Goal: Information Seeking & Learning: Learn about a topic

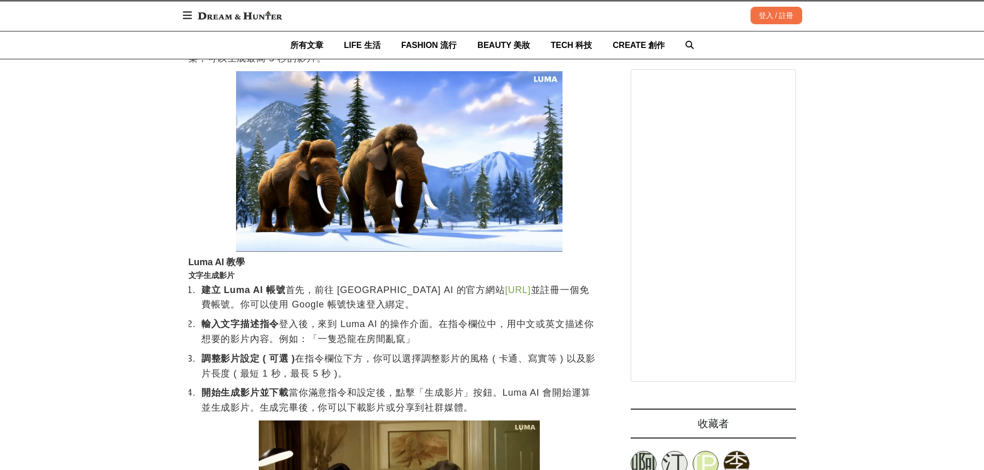
scroll to position [775, 0]
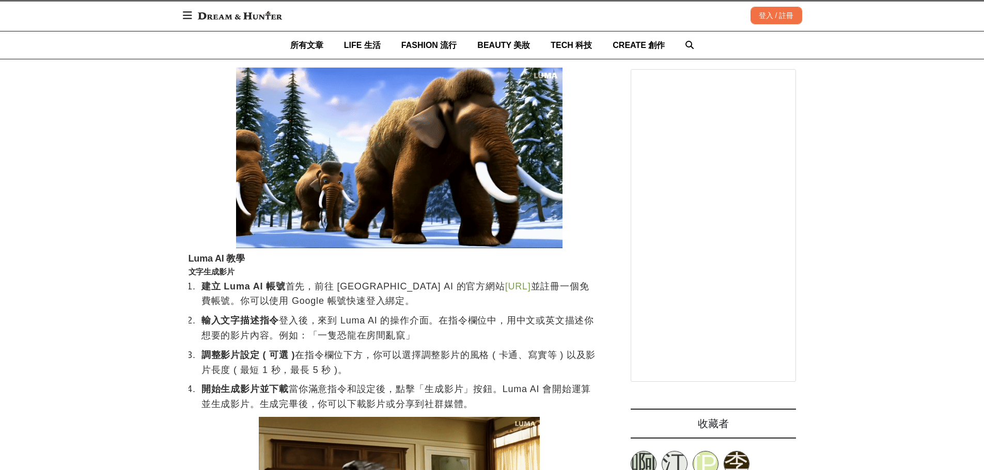
click at [505, 292] on link "[URL]" at bounding box center [518, 286] width 26 height 10
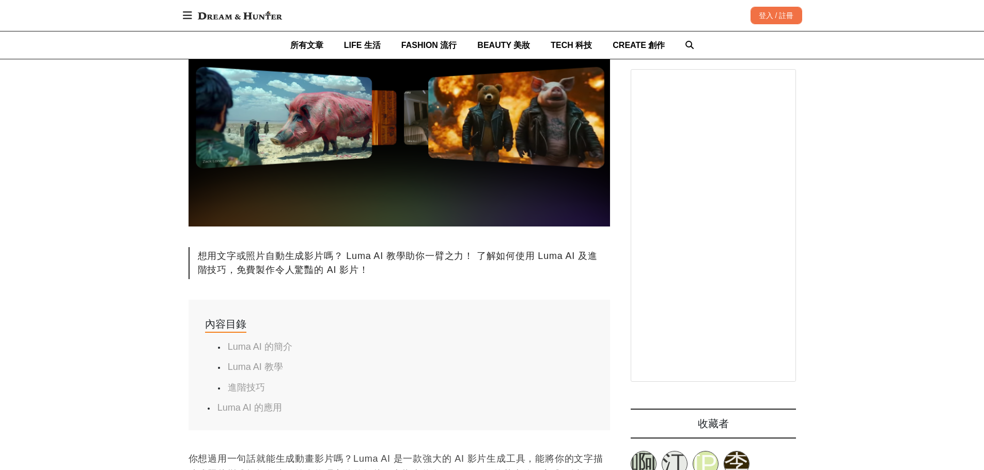
scroll to position [258, 0]
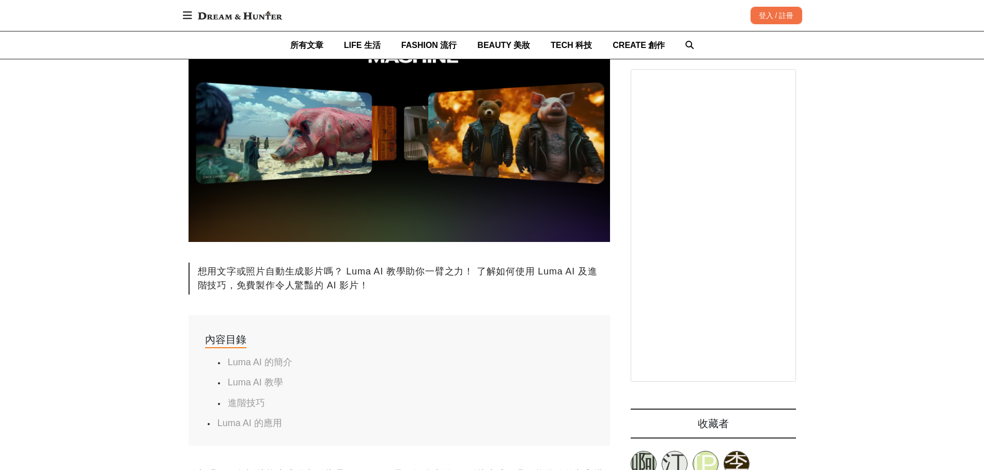
click at [270, 366] on link "Luma AI 的簡介" at bounding box center [260, 362] width 65 height 10
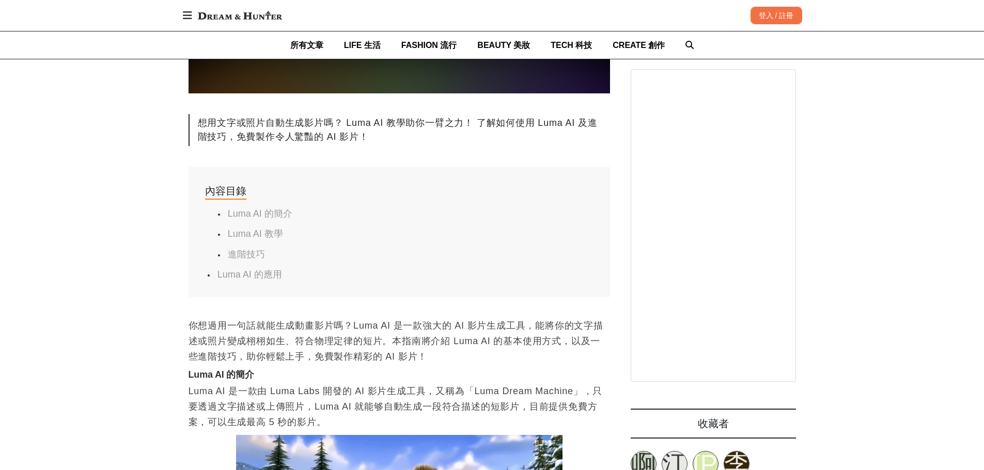
click at [274, 235] on link "Luma AI 教學" at bounding box center [255, 234] width 55 height 10
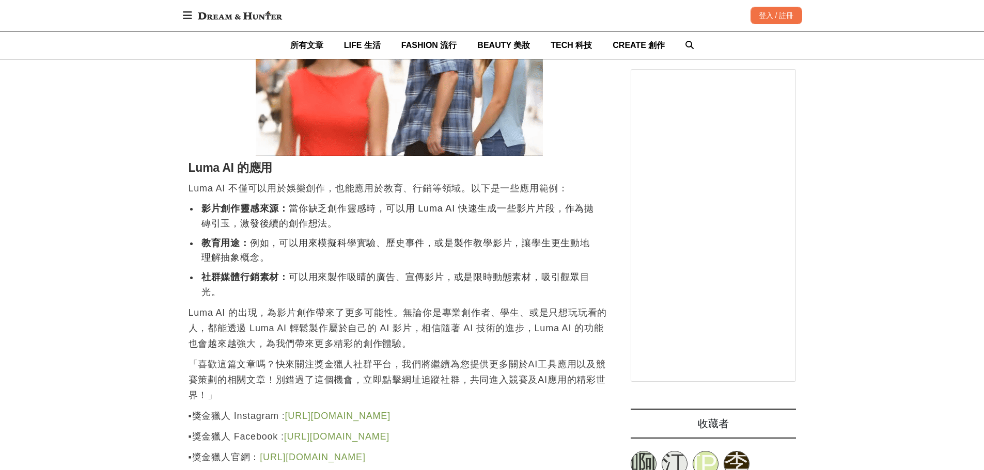
scroll to position [2208, 0]
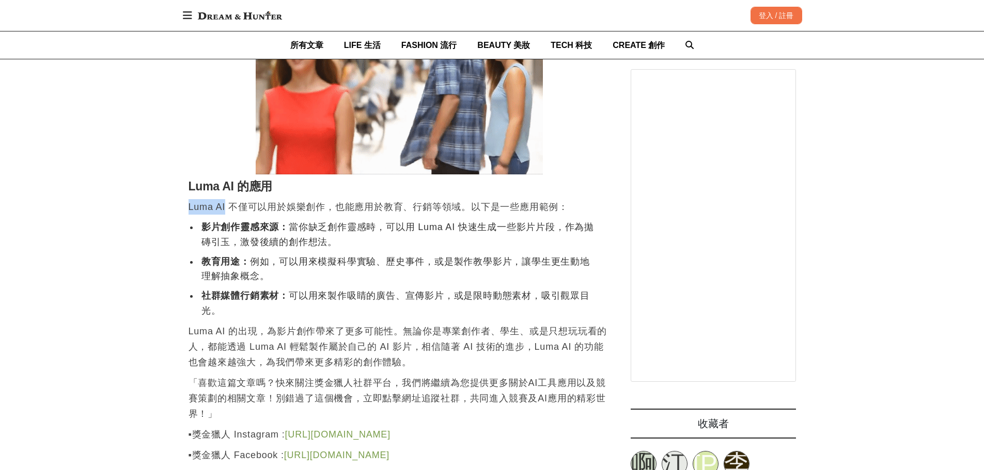
drag, startPoint x: 188, startPoint y: 180, endPoint x: 225, endPoint y: 181, distance: 37.2
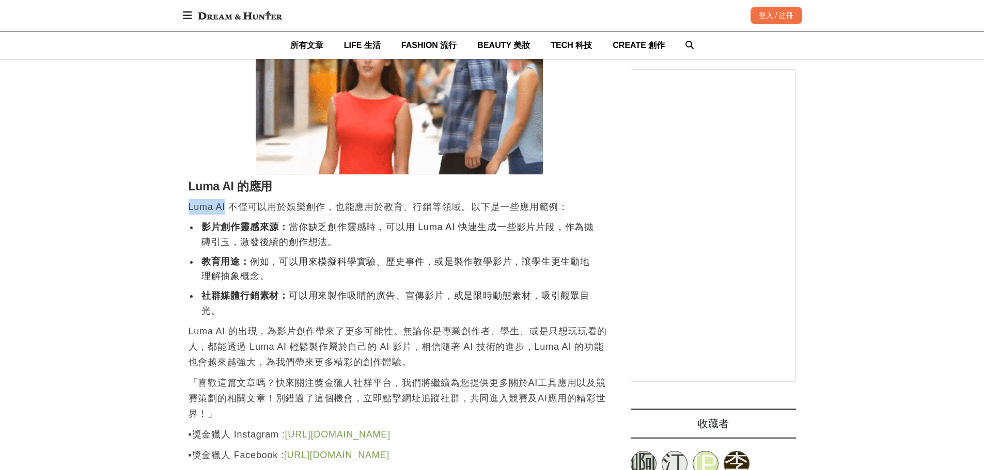
click at [225, 199] on p "Luma AI 不僅可以用於娛樂創作，也能應用於教育、行銷等領域。以下是一些應用範例：" at bounding box center [399, 206] width 421 height 15
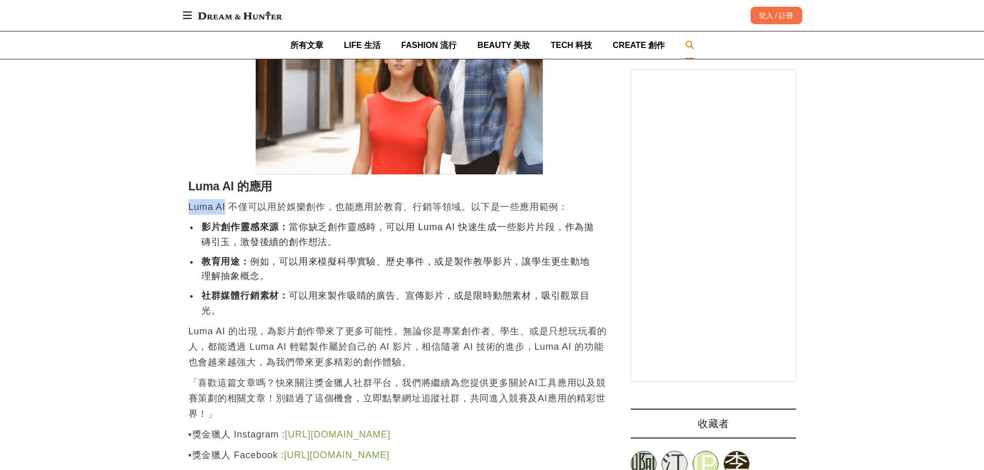
copy p "Luma AI"
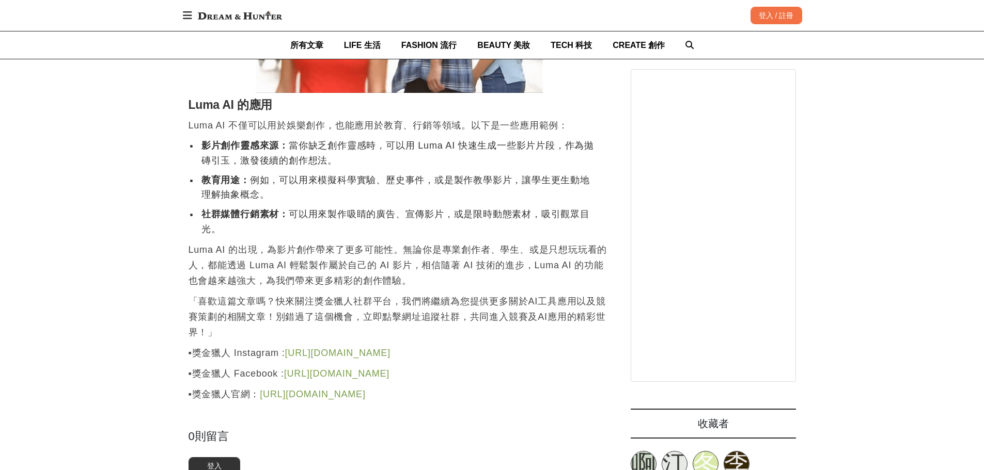
scroll to position [2324, 0]
